Goal: Task Accomplishment & Management: Manage account settings

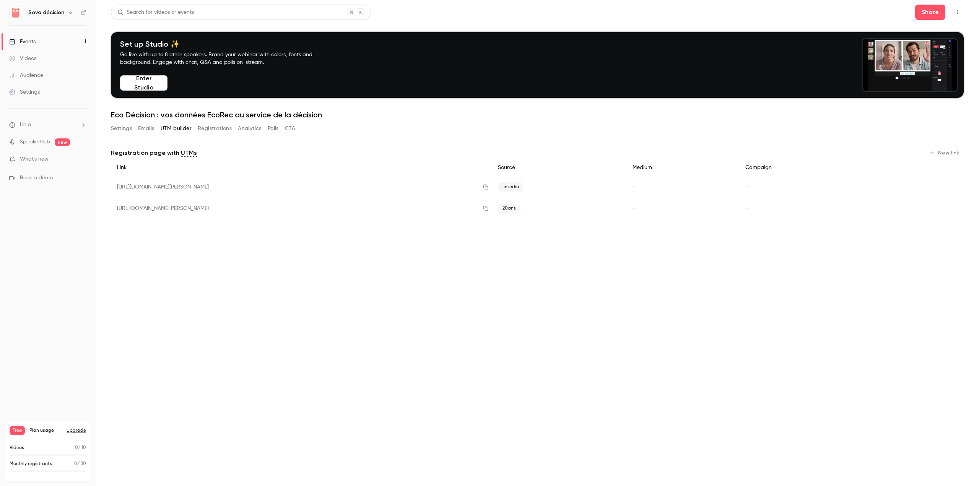
click at [46, 46] on link "Events 1" at bounding box center [48, 41] width 96 height 17
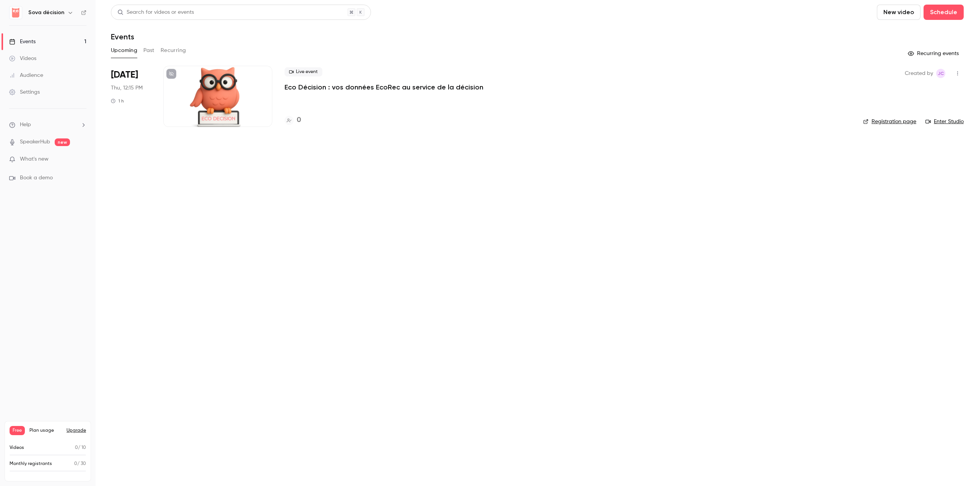
click at [331, 91] on p "Eco Décision : vos données EcoRec au service de la décision" at bounding box center [384, 87] width 199 height 9
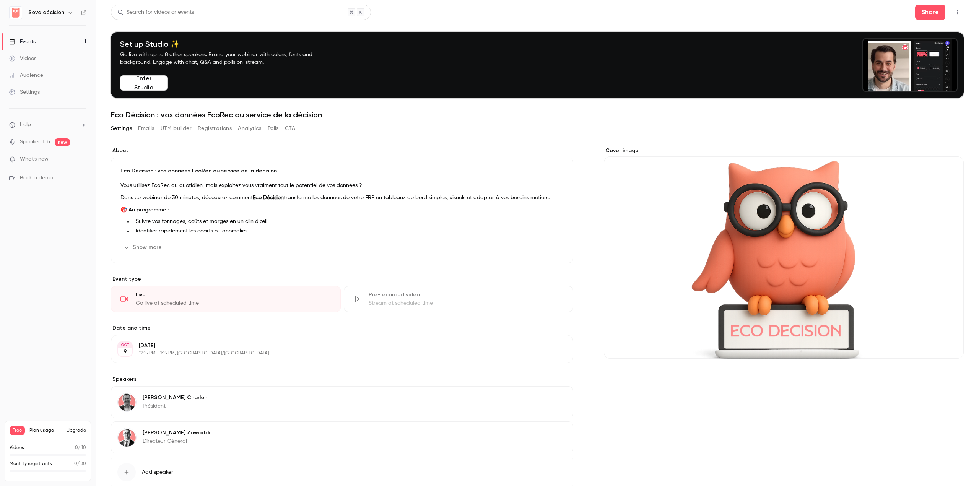
click at [195, 347] on p "[DATE]" at bounding box center [336, 346] width 394 height 8
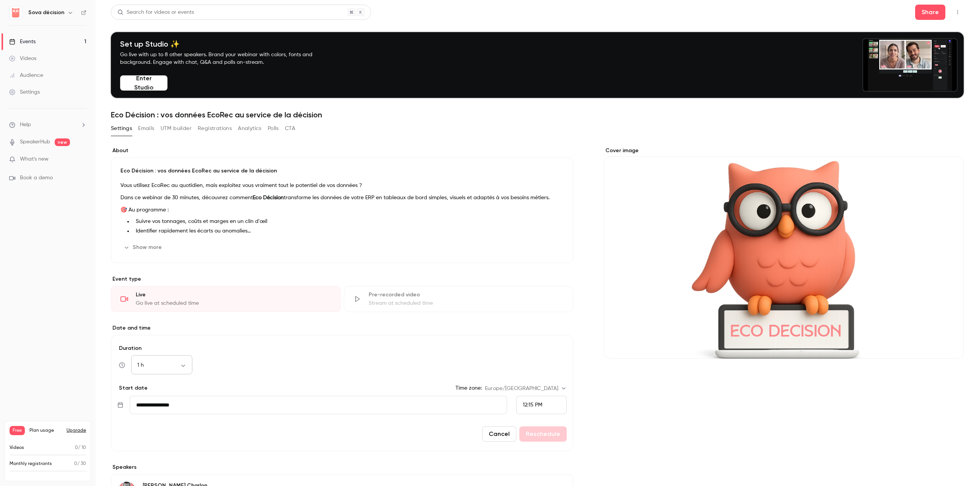
click at [177, 368] on body "[PERSON_NAME] décision Events 1 Videos Audience Settings Help SpeakerHub new Wh…" at bounding box center [489, 243] width 979 height 486
click at [156, 403] on li "30 min" at bounding box center [161, 406] width 61 height 20
type input "**"
click at [543, 433] on button "Reschedule" at bounding box center [542, 434] width 47 height 15
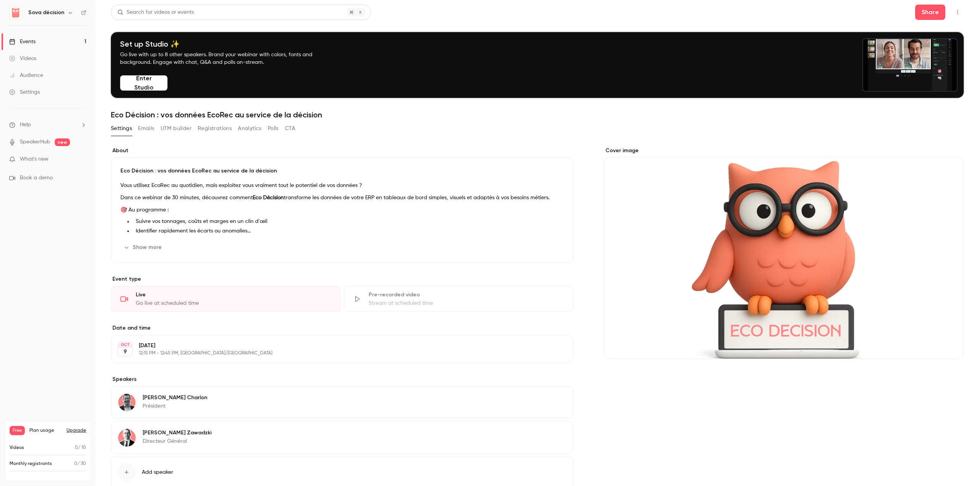
click at [226, 132] on button "Registrations" at bounding box center [215, 128] width 34 height 12
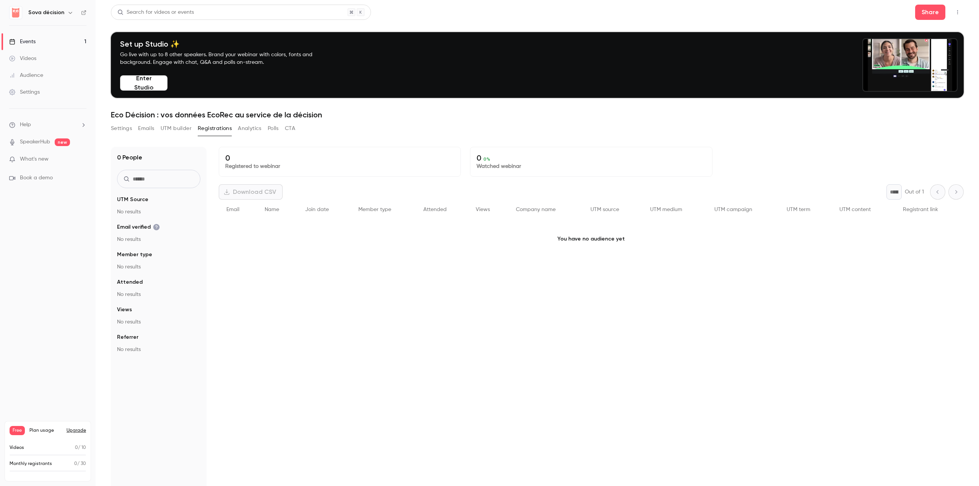
click at [33, 43] on div "Events" at bounding box center [22, 42] width 26 height 8
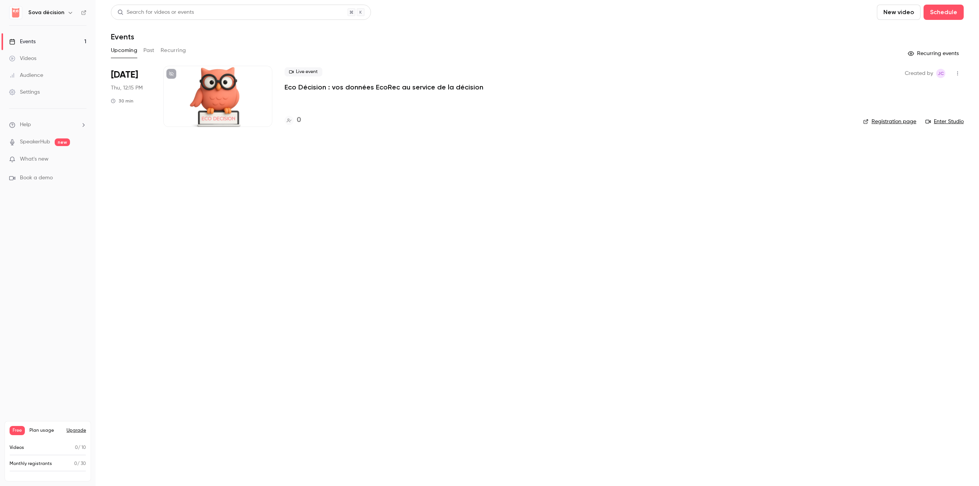
click at [55, 42] on link "Events 1" at bounding box center [48, 41] width 96 height 17
